Goal: Task Accomplishment & Management: Manage account settings

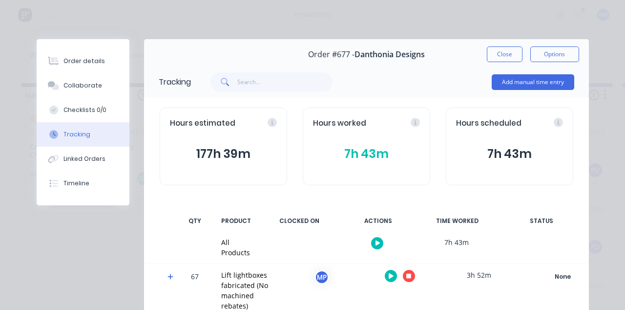
click at [523, 56] on button "Close" at bounding box center [505, 54] width 36 height 16
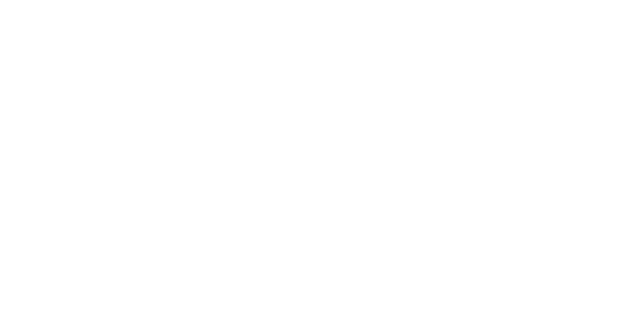
scroll to position [104, 0]
click at [129, 140] on button "Tracking" at bounding box center [83, 134] width 93 height 24
click at [415, 273] on button "button" at bounding box center [409, 276] width 12 height 12
type input "ma"
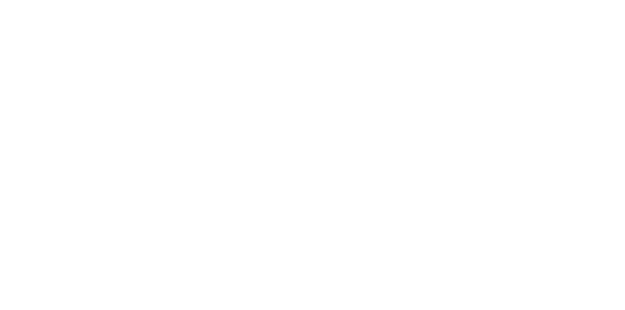
click at [625, 86] on div "Clock Off Team Member Select... Clock Off Cancel" at bounding box center [312, 155] width 625 height 310
click at [370, 151] on button "Cancel" at bounding box center [343, 155] width 54 height 16
click at [393, 241] on button "button" at bounding box center [386, 243] width 12 height 12
click at [309, 156] on button "Clock Off" at bounding box center [282, 155] width 54 height 16
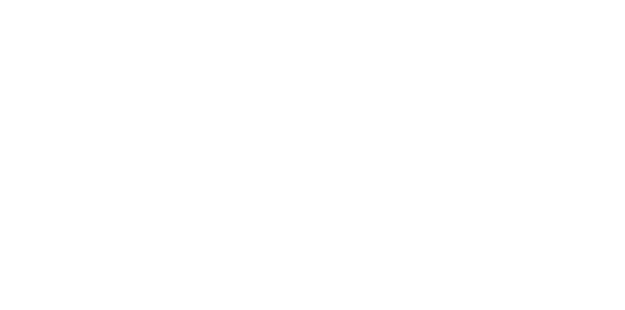
click at [523, 57] on button "Close" at bounding box center [505, 54] width 36 height 16
click at [523, 52] on button "Close" at bounding box center [505, 54] width 36 height 16
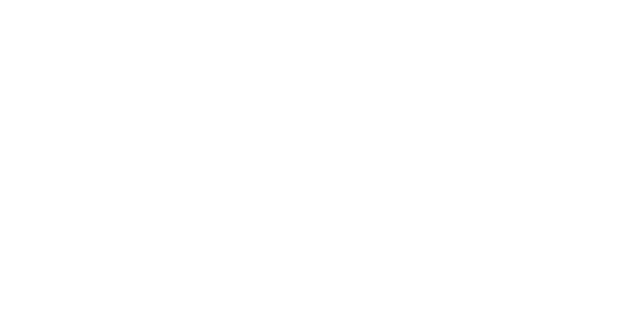
click at [599, 220] on div "Loading..." at bounding box center [313, 194] width 572 height 310
click at [129, 89] on button "Collaborate" at bounding box center [83, 85] width 93 height 24
click at [428, 147] on div "[PERSON_NAME] 02:38pm [DATE] MUFC_display case.pdf Labels Download" at bounding box center [305, 191] width 245 height 88
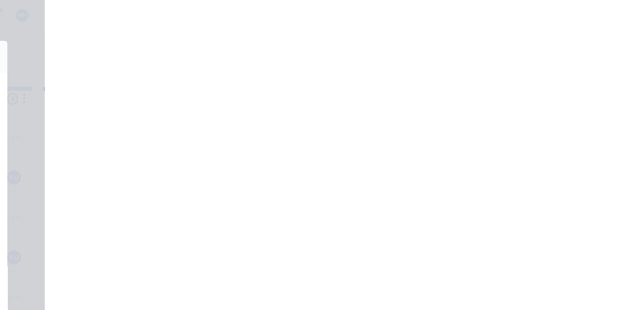
click at [129, 130] on button "Tracking" at bounding box center [83, 134] width 93 height 24
click at [589, 41] on div "Order #1609 - Magic United Football Club Close Options" at bounding box center [366, 54] width 445 height 31
click at [589, 47] on div "Order #1609 - Magic United Football Club Close Options" at bounding box center [366, 54] width 445 height 31
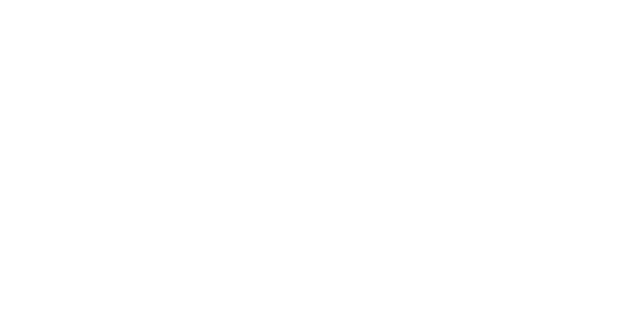
click at [523, 52] on button "Close" at bounding box center [505, 54] width 36 height 16
click at [129, 131] on button "Tracking" at bounding box center [83, 134] width 93 height 24
click at [406, 279] on button "button" at bounding box center [400, 276] width 12 height 12
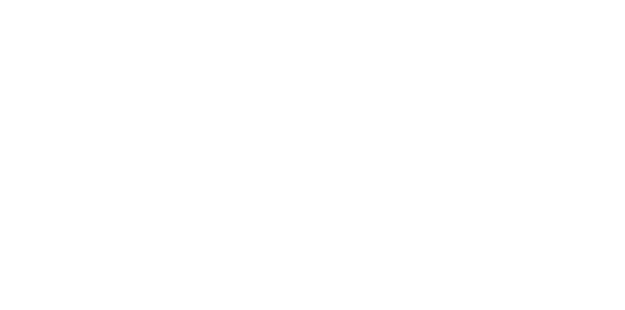
type input "m"
click at [309, 158] on button "Clock On" at bounding box center [282, 155] width 54 height 16
click at [523, 56] on button "Close" at bounding box center [505, 54] width 36 height 16
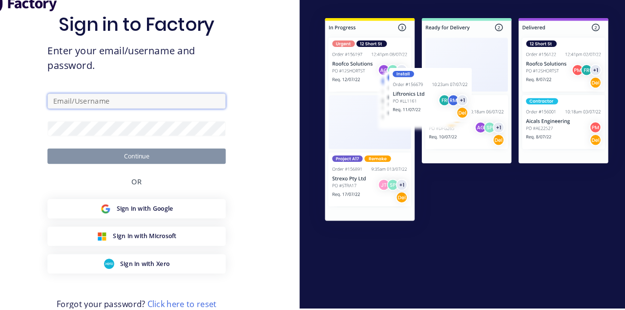
click at [150, 119] on input "text" at bounding box center [156, 111] width 171 height 15
type input "m"
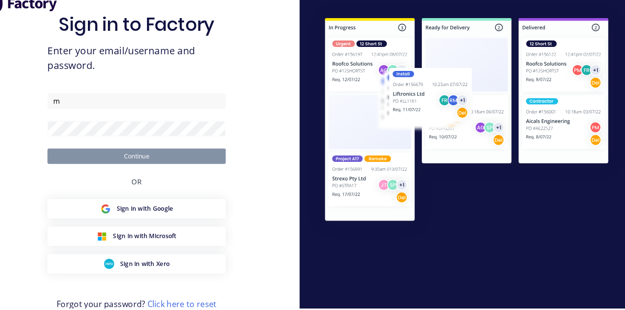
click at [262, 99] on div "Sign in to Factory Enter your email/username and password. m Continue OR Sign i…" at bounding box center [156, 167] width 313 height 335
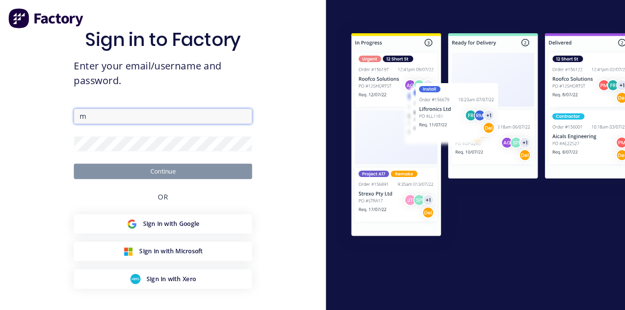
click at [146, 119] on input "m" at bounding box center [156, 111] width 171 height 15
type input "[EMAIL_ADDRESS][DOMAIN_NAME]"
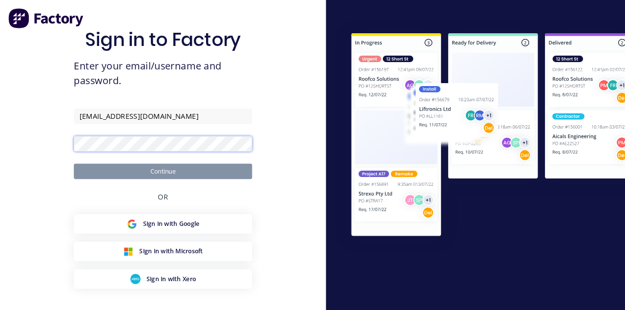
click at [71, 157] on button "Continue" at bounding box center [156, 164] width 171 height 15
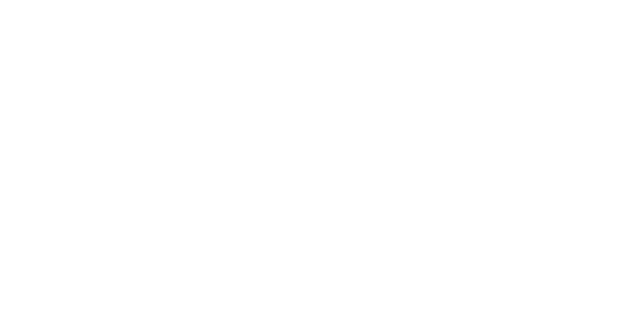
scroll to position [188, 0]
click at [129, 83] on button "Collaborate" at bounding box center [83, 85] width 93 height 24
click at [523, 55] on button "Close" at bounding box center [505, 54] width 36 height 16
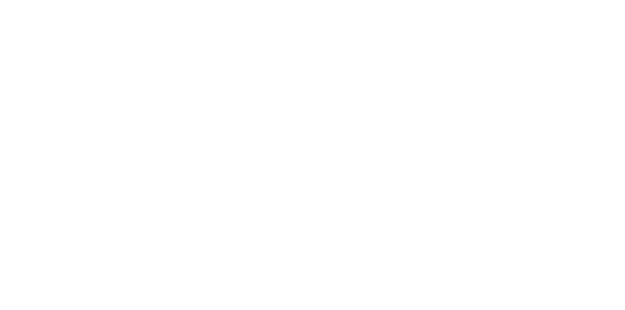
click at [129, 141] on button "Tracking" at bounding box center [83, 134] width 93 height 24
click at [415, 274] on button "button" at bounding box center [409, 276] width 12 height 12
click at [309, 157] on button "Clock Off" at bounding box center [282, 155] width 54 height 16
